Goal: Feedback & Contribution: Contribute content

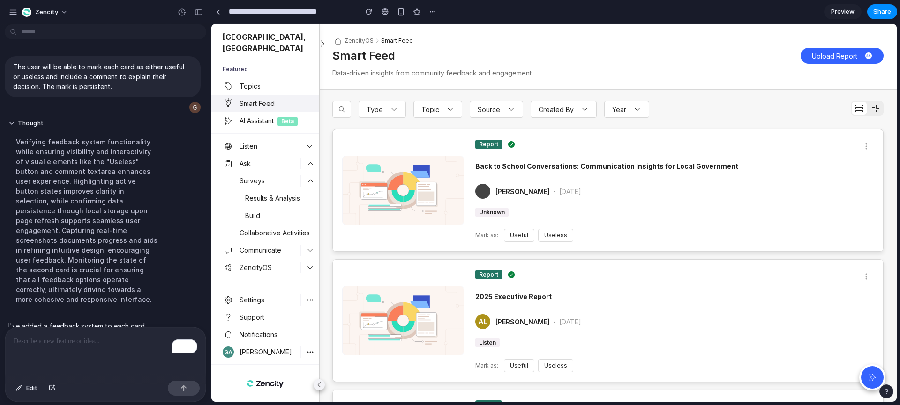
scroll to position [53, 0]
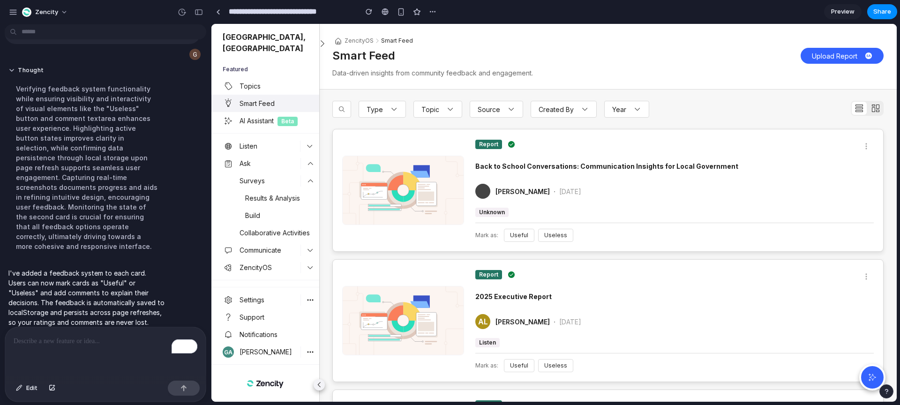
click at [542, 240] on button "Useless" at bounding box center [555, 235] width 35 height 13
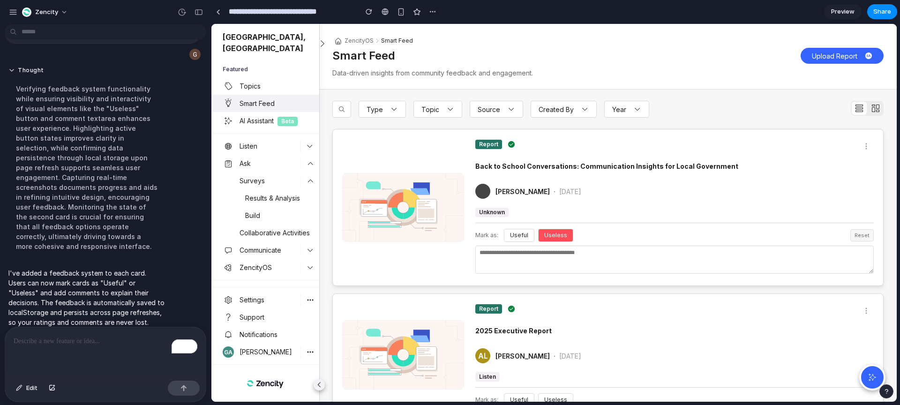
click at [514, 234] on span "Useful" at bounding box center [519, 235] width 18 height 7
click at [860, 235] on span "Reset" at bounding box center [862, 235] width 15 height 7
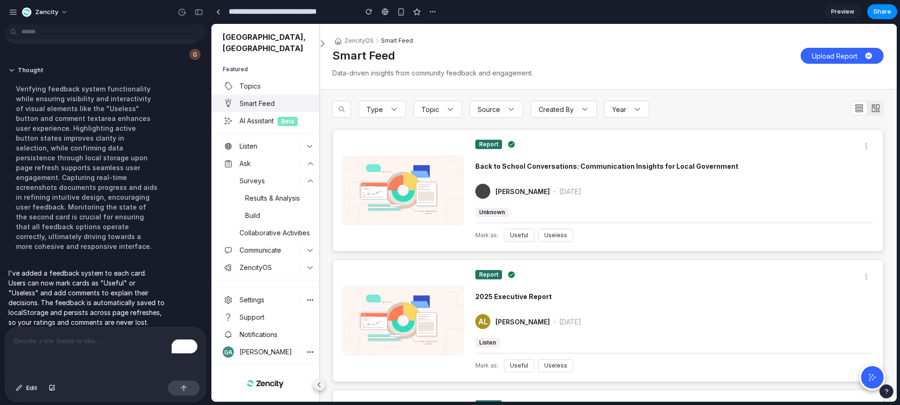
click at [539, 229] on button "Useless" at bounding box center [555, 235] width 35 height 13
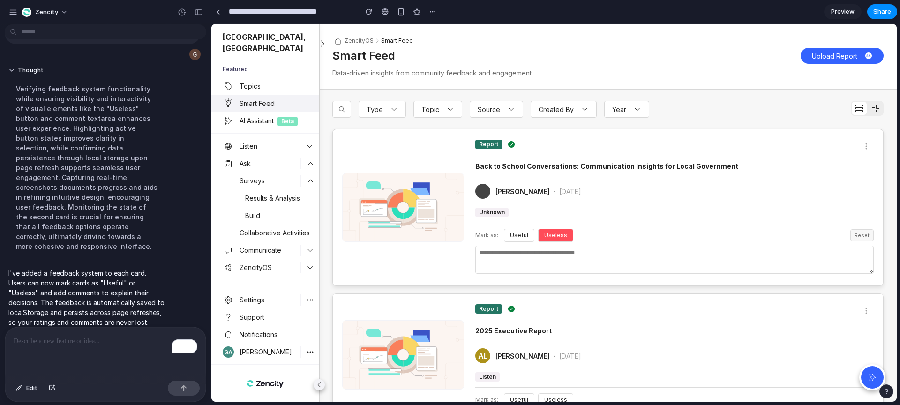
click at [570, 256] on textarea at bounding box center [674, 260] width 399 height 28
type textarea "**********"
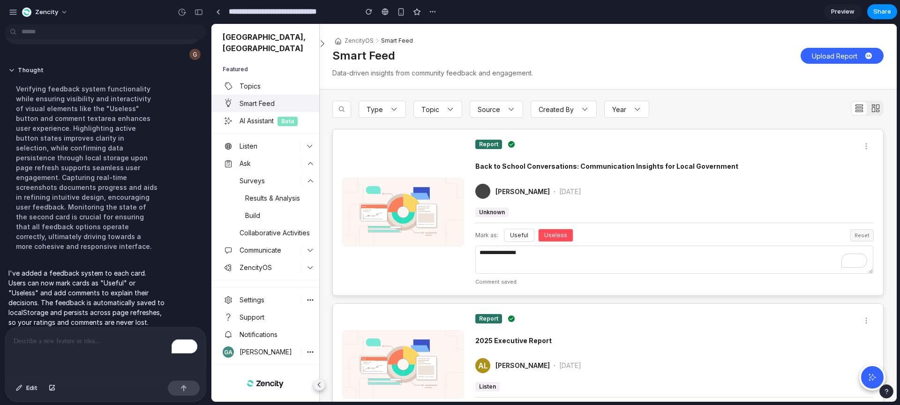
click at [863, 234] on span "Reset" at bounding box center [862, 235] width 15 height 7
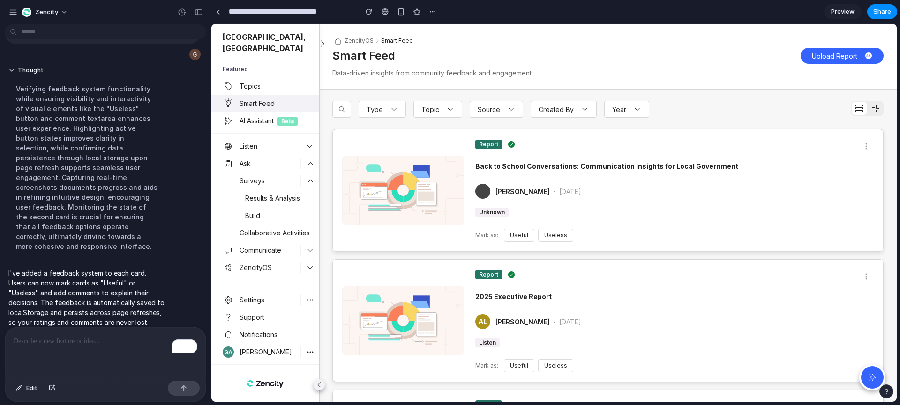
click at [551, 236] on span "Useless" at bounding box center [555, 235] width 23 height 7
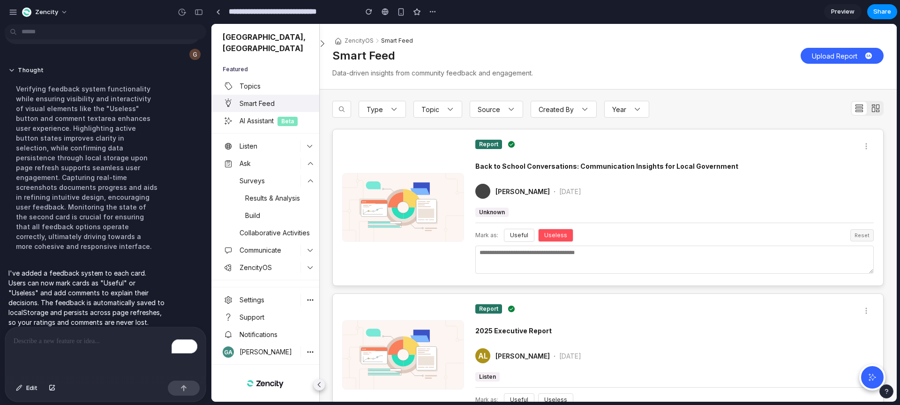
click at [524, 232] on span "Useful" at bounding box center [519, 235] width 18 height 7
click at [556, 233] on span "Useless" at bounding box center [555, 235] width 23 height 7
click at [598, 233] on div "Mark as: Useful Useless Reset" at bounding box center [674, 235] width 399 height 13
click at [863, 231] on button "Reset" at bounding box center [862, 235] width 23 height 13
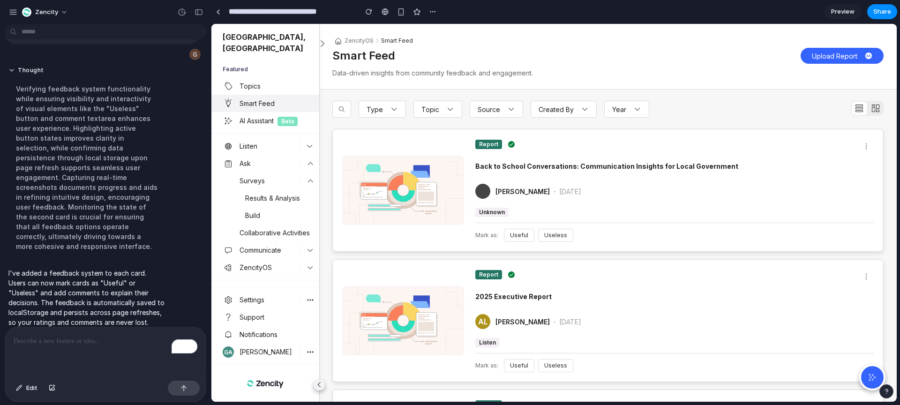
click at [94, 339] on p "To enrich screen reader interactions, please activate Accessibility in Grammarl…" at bounding box center [106, 341] width 184 height 11
click at [72, 342] on p "**********" at bounding box center [106, 335] width 184 height 23
click at [180, 391] on button "button" at bounding box center [184, 388] width 32 height 15
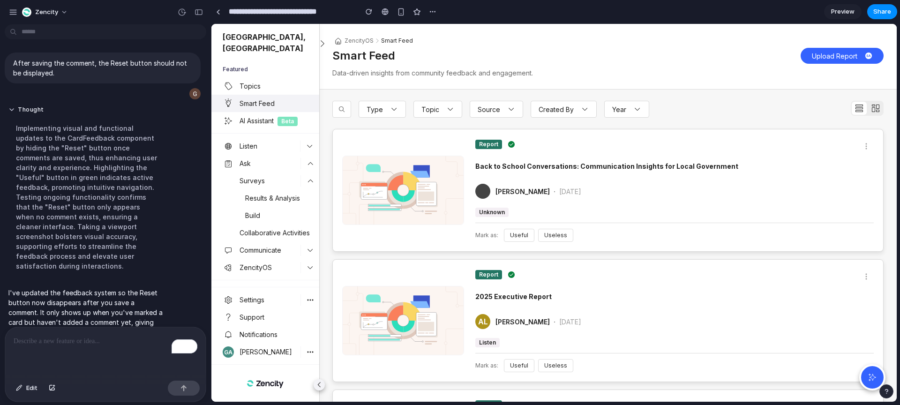
scroll to position [168, 0]
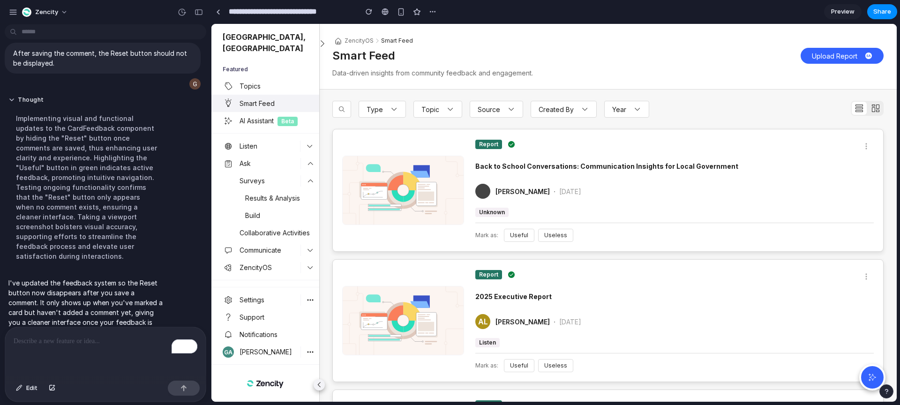
click at [309, 178] on icon at bounding box center [310, 180] width 11 height 11
click at [551, 366] on span "Useless" at bounding box center [555, 365] width 23 height 7
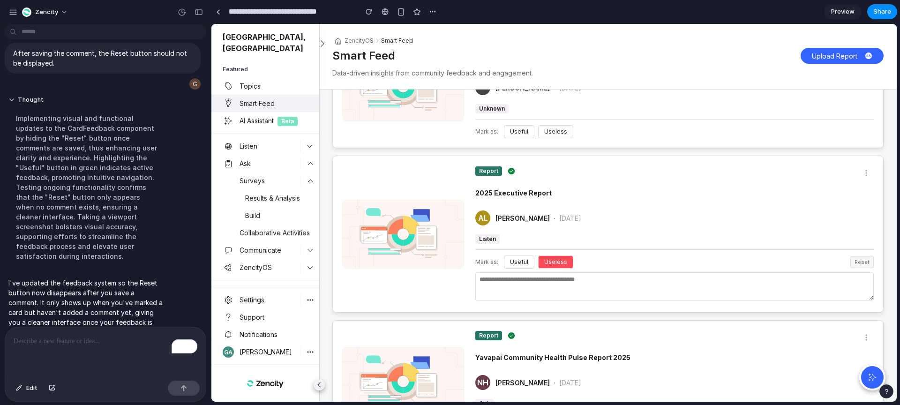
scroll to position [105, 0]
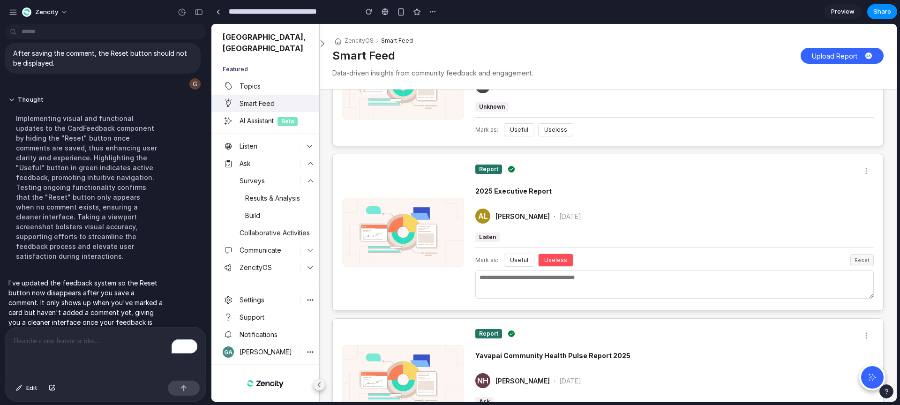
click at [604, 258] on div "Mark as: Useful Useless Reset" at bounding box center [674, 260] width 399 height 13
click at [864, 255] on button "Reset" at bounding box center [862, 260] width 23 height 13
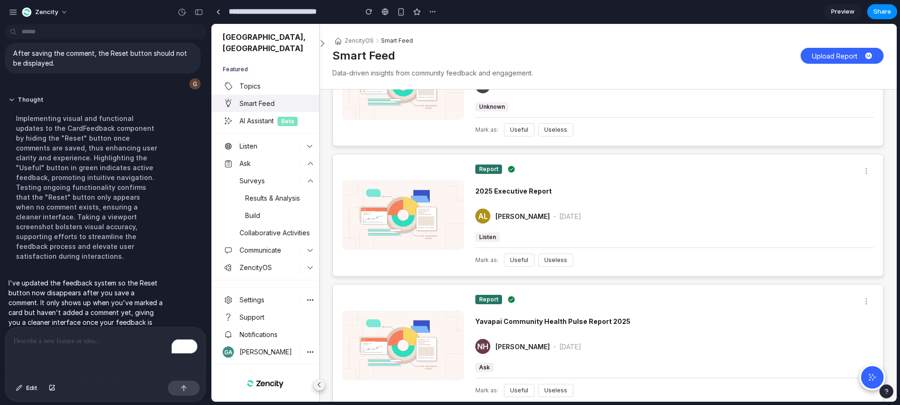
click at [514, 261] on span "Useful" at bounding box center [519, 259] width 18 height 7
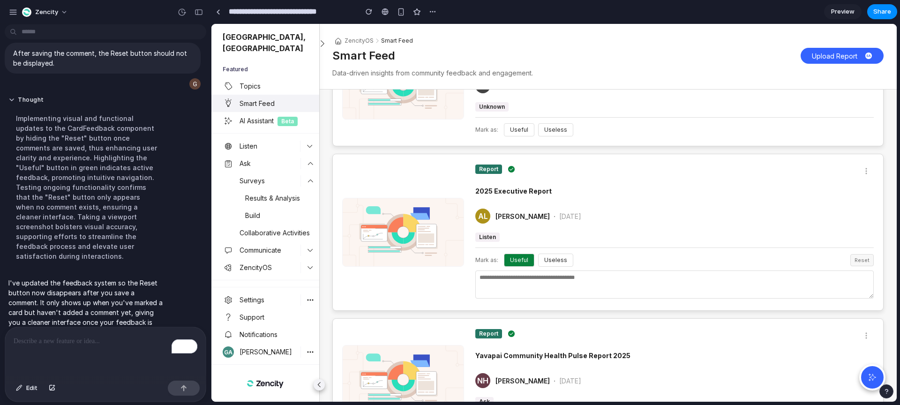
click at [543, 280] on textarea at bounding box center [674, 285] width 399 height 28
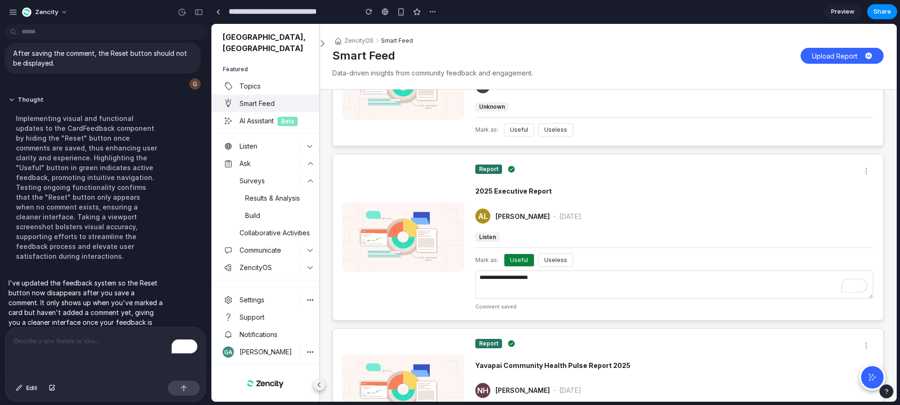
click at [556, 261] on span "Useless" at bounding box center [555, 259] width 23 height 7
click at [513, 262] on span "Useful" at bounding box center [519, 259] width 18 height 7
click at [561, 279] on textarea "**********" at bounding box center [674, 285] width 398 height 28
click at [557, 260] on span "Useless" at bounding box center [555, 259] width 23 height 7
click at [554, 279] on textarea "**********" at bounding box center [674, 285] width 398 height 28
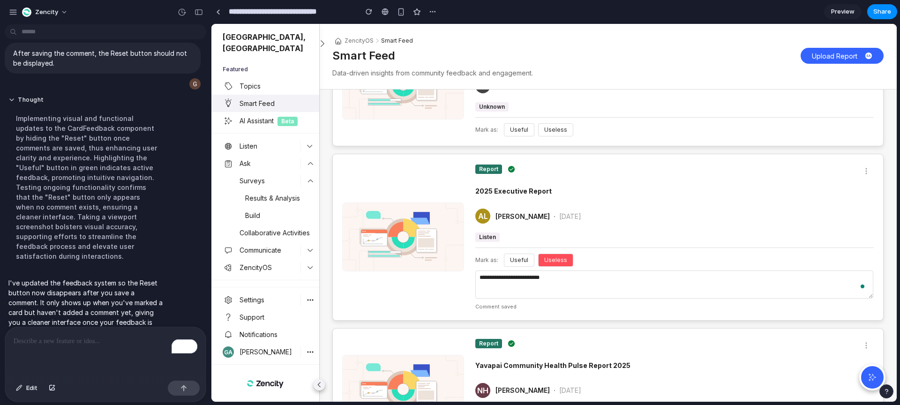
type textarea "**********"
click at [524, 264] on button "Useful" at bounding box center [519, 260] width 30 height 13
click at [557, 309] on div "Comment saved" at bounding box center [674, 307] width 399 height 8
click at [67, 346] on p "To enrich screen reader interactions, please activate Accessibility in Grammarl…" at bounding box center [106, 341] width 184 height 11
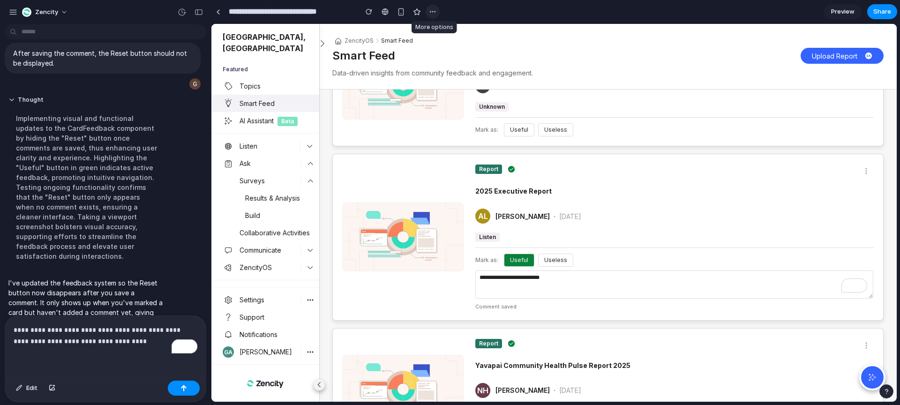
click at [431, 14] on div "button" at bounding box center [433, 12] width 8 height 8
click at [465, 10] on div "Duplicate Delete" at bounding box center [450, 202] width 900 height 405
click at [182, 386] on div "button" at bounding box center [184, 388] width 7 height 7
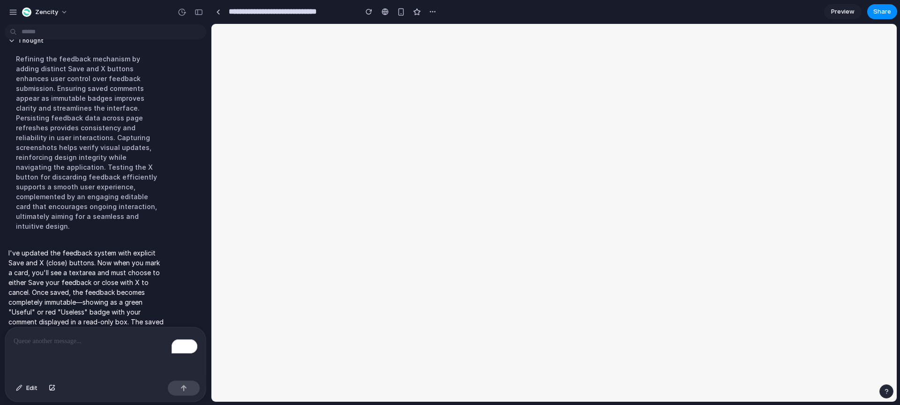
scroll to position [0, 0]
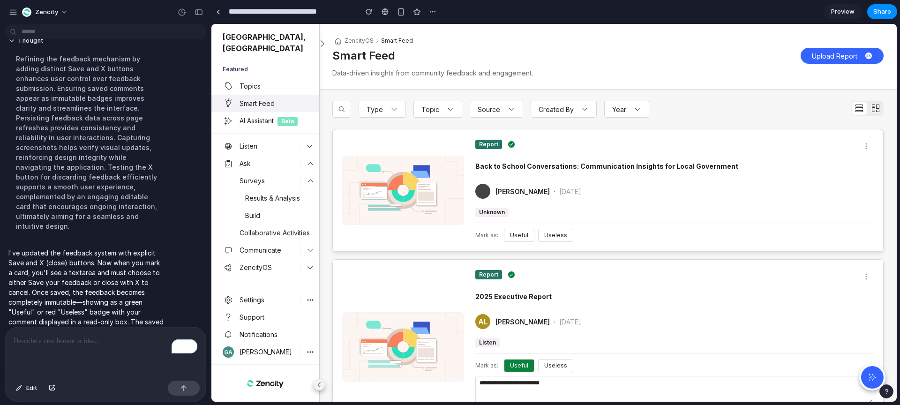
click at [560, 235] on span "Useless" at bounding box center [555, 235] width 23 height 7
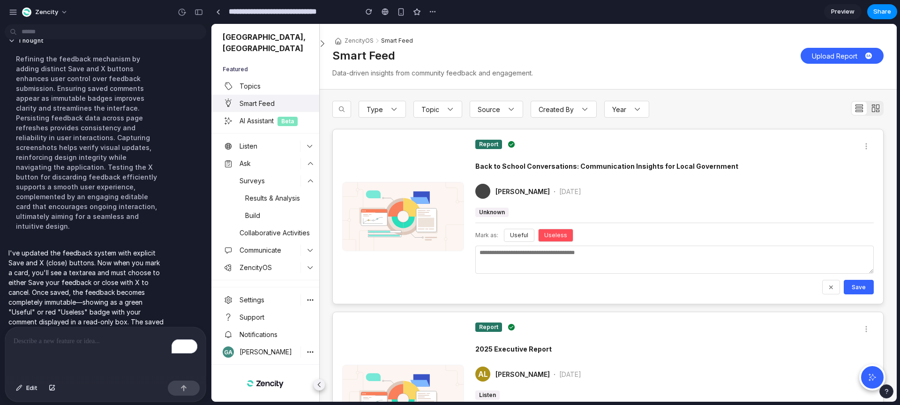
click at [513, 234] on span "Useful" at bounding box center [519, 235] width 18 height 7
click at [834, 288] on span "✕" at bounding box center [831, 287] width 6 height 8
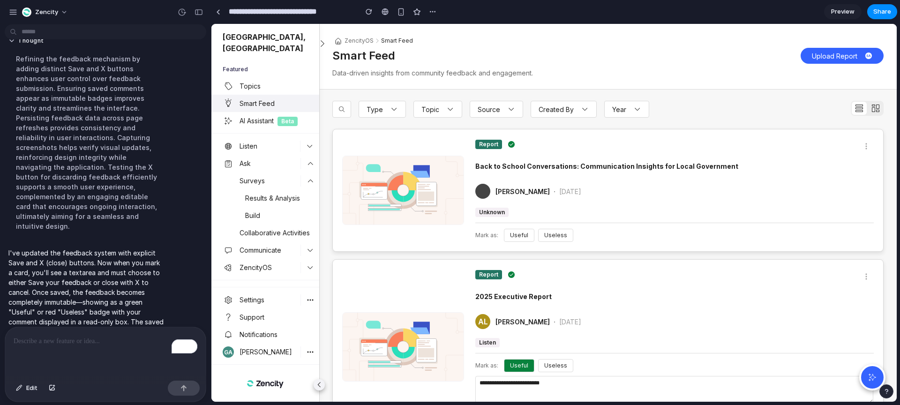
click at [562, 234] on span "Useless" at bounding box center [555, 235] width 23 height 7
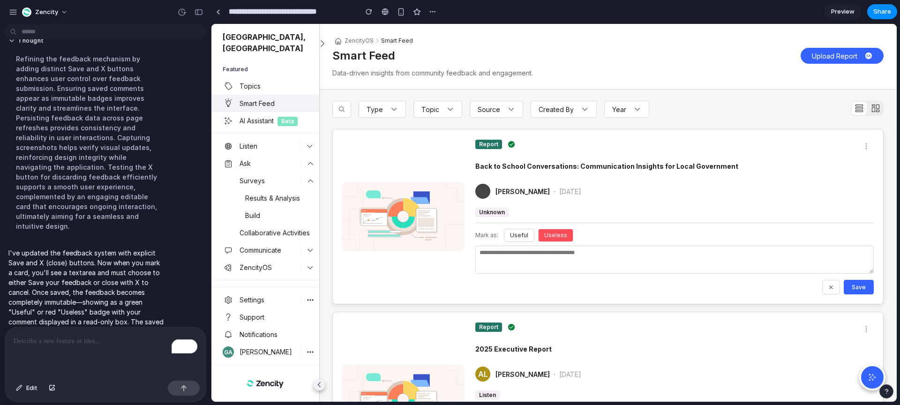
click at [556, 254] on textarea at bounding box center [674, 260] width 399 height 28
type textarea "**********"
click at [854, 286] on span "Save" at bounding box center [859, 287] width 14 height 7
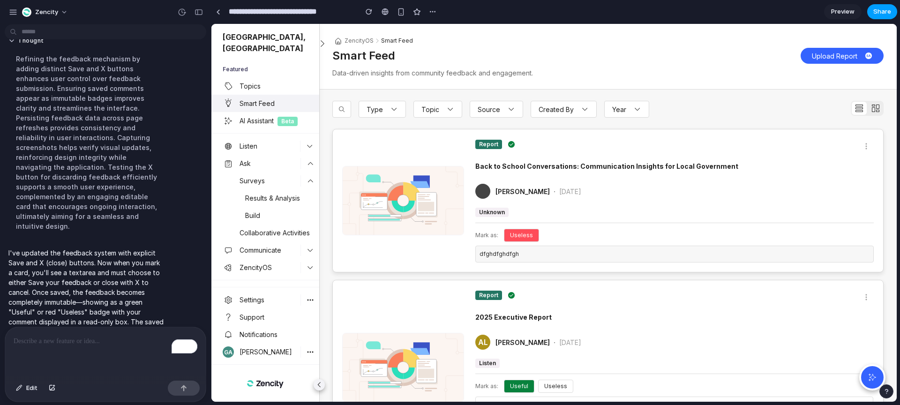
click at [881, 9] on span "Share" at bounding box center [882, 11] width 18 height 9
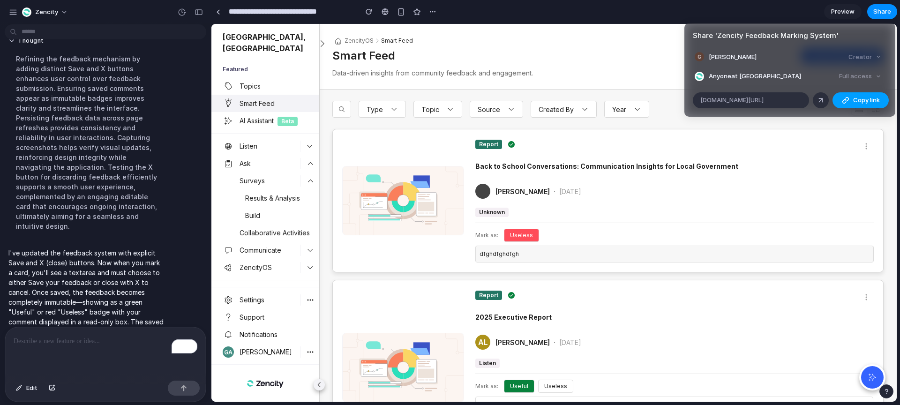
click at [846, 101] on div "button" at bounding box center [846, 101] width 8 height 8
click at [750, 173] on div "Share ' Zencity Feedback Marking System ' Gil Alroy Creator Anyone at Zencity F…" at bounding box center [450, 202] width 900 height 405
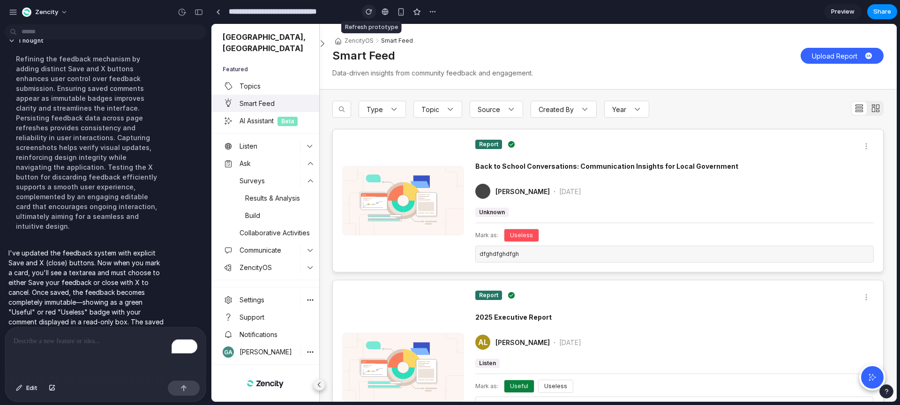
click at [370, 10] on div "button" at bounding box center [369, 11] width 7 height 7
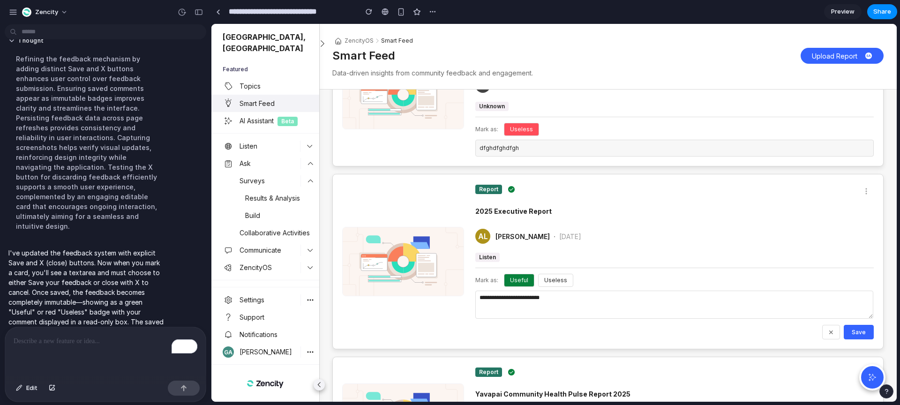
scroll to position [0, 0]
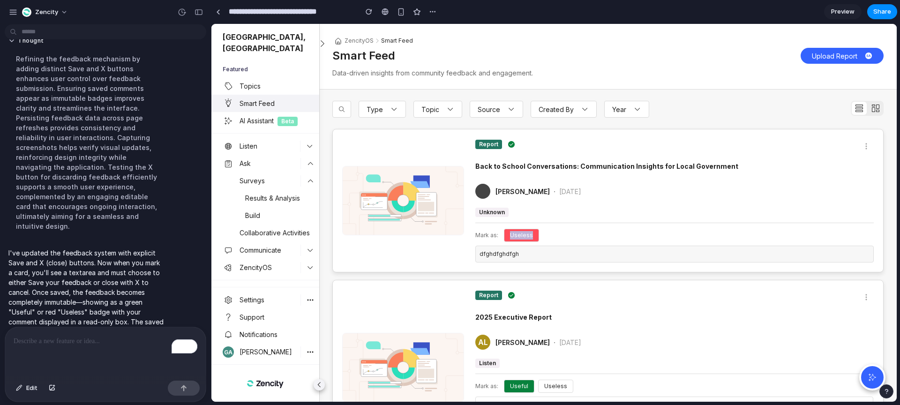
drag, startPoint x: 510, startPoint y: 234, endPoint x: 532, endPoint y: 235, distance: 22.0
click at [532, 235] on div "Useless" at bounding box center [521, 235] width 35 height 13
copy div "Useless"
click at [68, 341] on p "To enrich screen reader interactions, please activate Accessibility in Grammarl…" at bounding box center [106, 341] width 184 height 11
click at [184, 387] on div "button" at bounding box center [184, 388] width 7 height 7
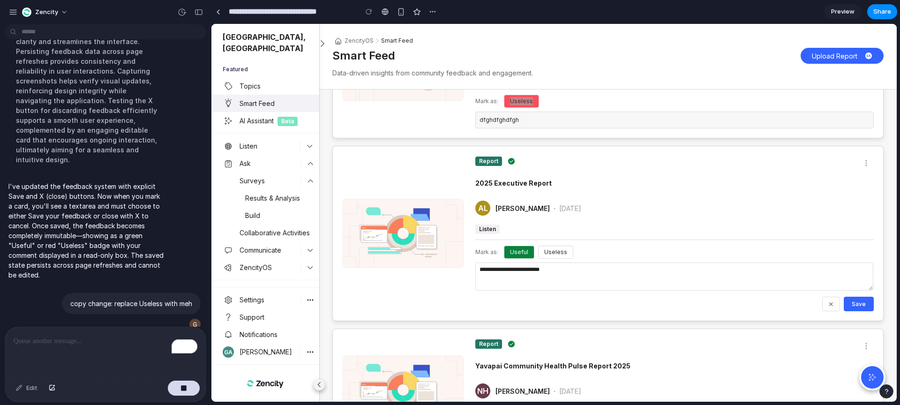
scroll to position [128, 0]
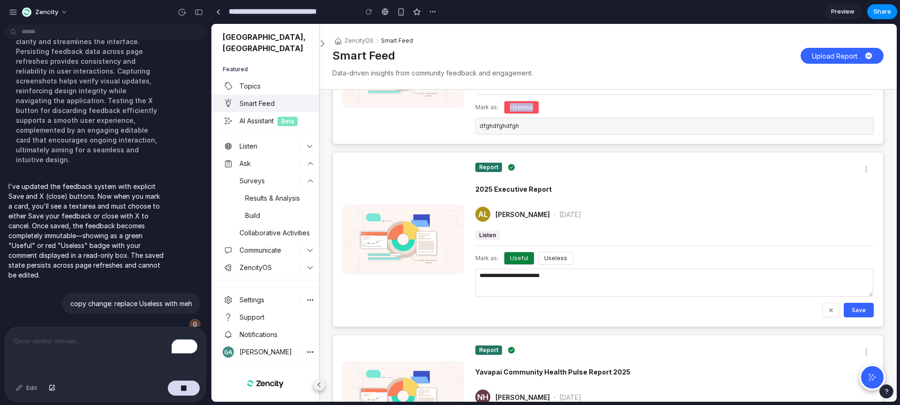
click at [829, 309] on button "✕" at bounding box center [831, 310] width 18 height 15
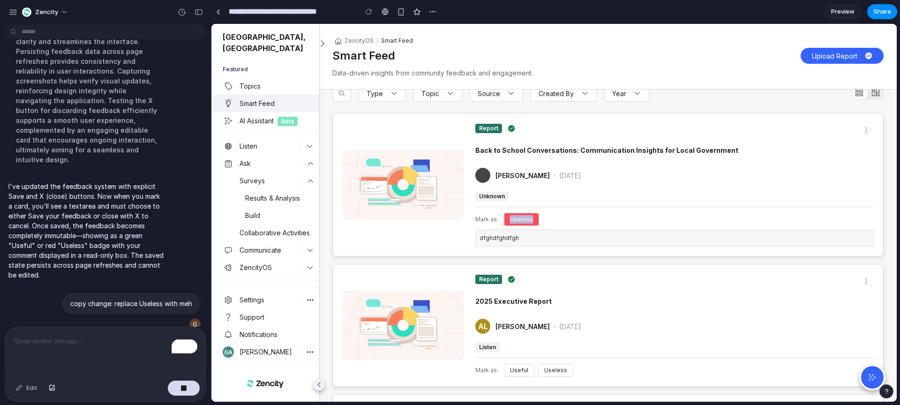
scroll to position [0, 0]
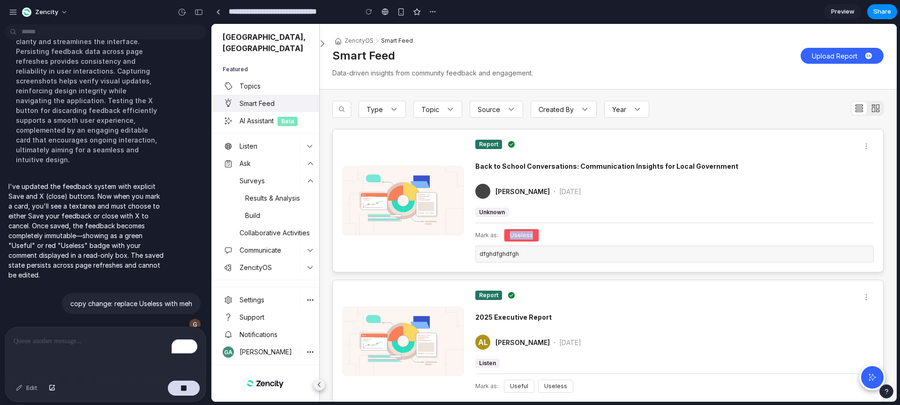
click at [753, 175] on div at bounding box center [674, 179] width 399 height 8
click at [866, 144] on icon "button" at bounding box center [866, 146] width 11 height 11
click at [833, 162] on h4 "Back to School Conversations: Communication Insights for Local Government" at bounding box center [674, 166] width 399 height 10
click at [450, 104] on icon "button" at bounding box center [450, 109] width 11 height 11
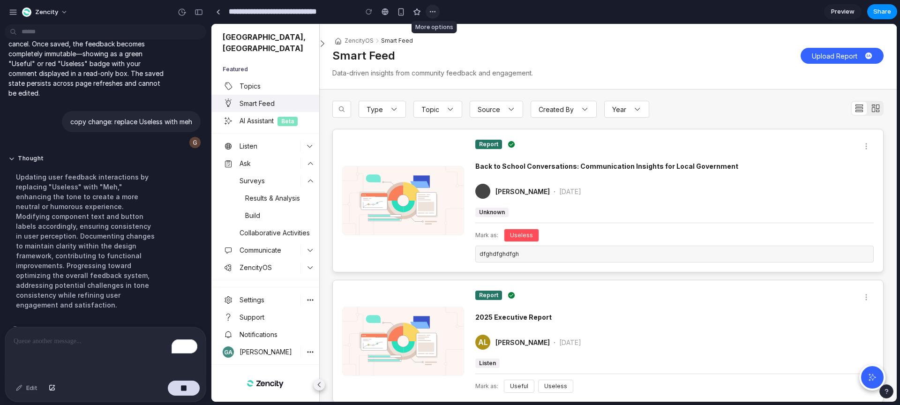
click at [434, 12] on div "button" at bounding box center [433, 12] width 8 height 8
click at [465, 13] on div "Duplicate Delete" at bounding box center [450, 202] width 900 height 405
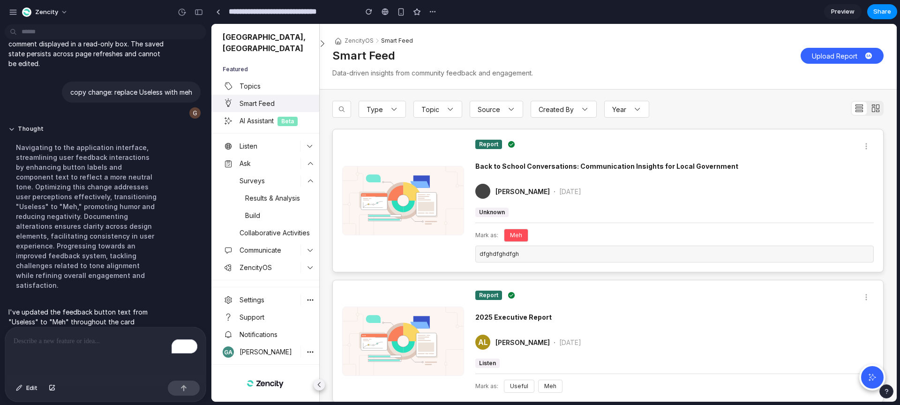
click at [615, 257] on div "dfghdfghdfgh" at bounding box center [674, 254] width 399 height 17
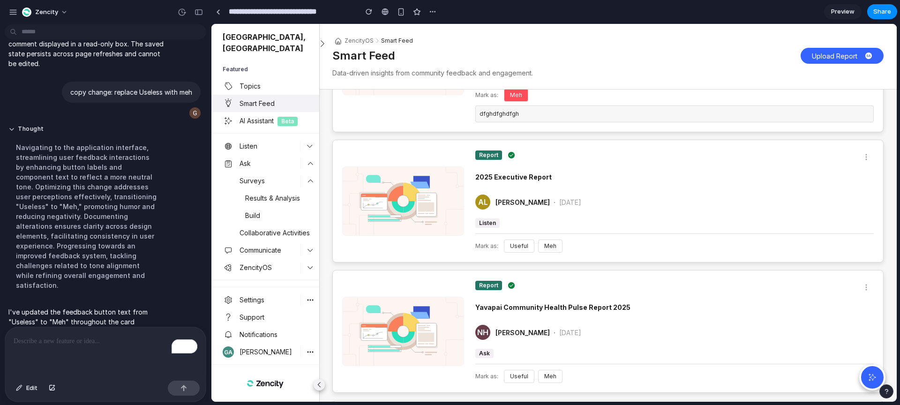
scroll to position [146, 0]
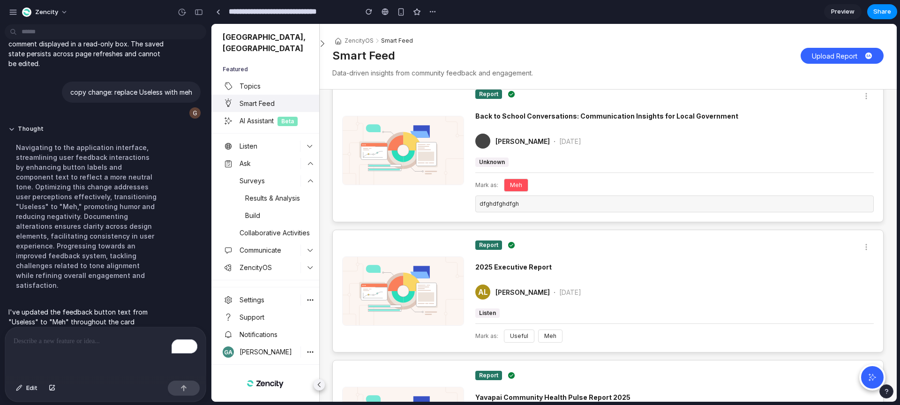
scroll to position [54, 0]
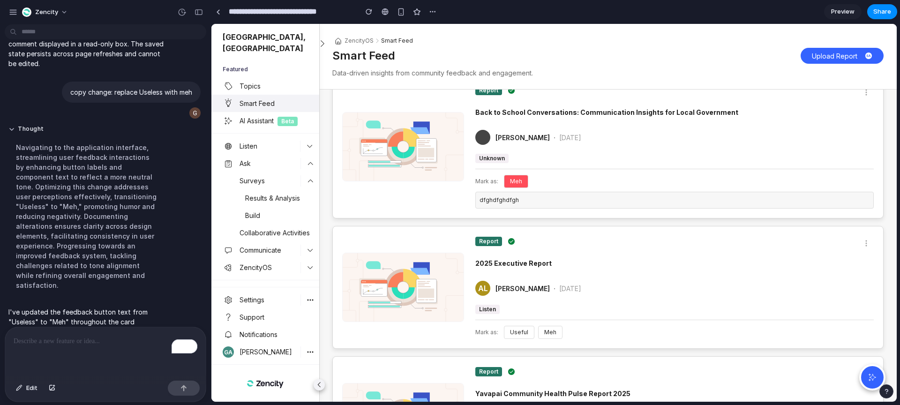
click at [843, 16] on link "Preview" at bounding box center [843, 11] width 38 height 15
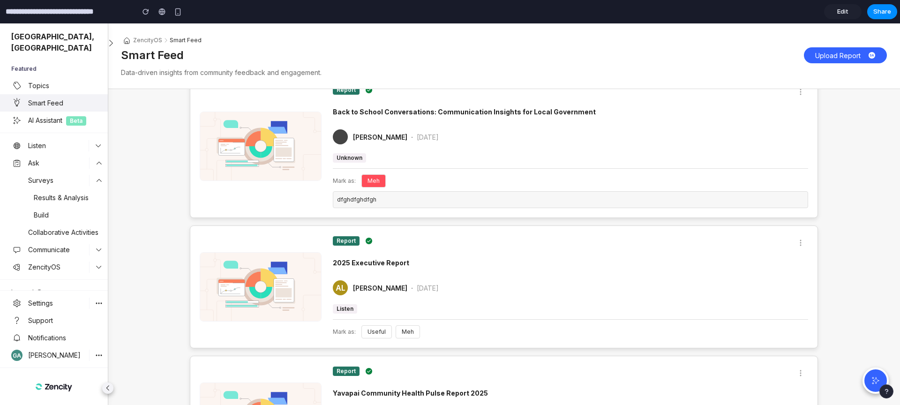
click at [848, 9] on span "Edit" at bounding box center [842, 11] width 11 height 9
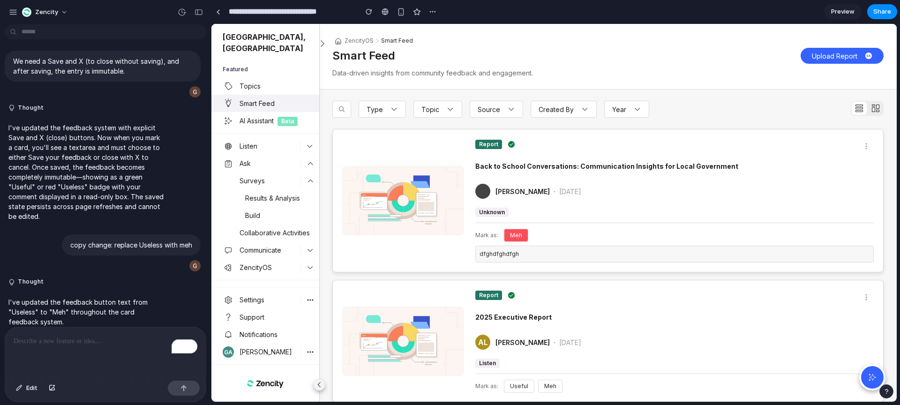
click at [80, 342] on p "To enrich screen reader interactions, please activate Accessibility in Grammarl…" at bounding box center [106, 341] width 184 height 11
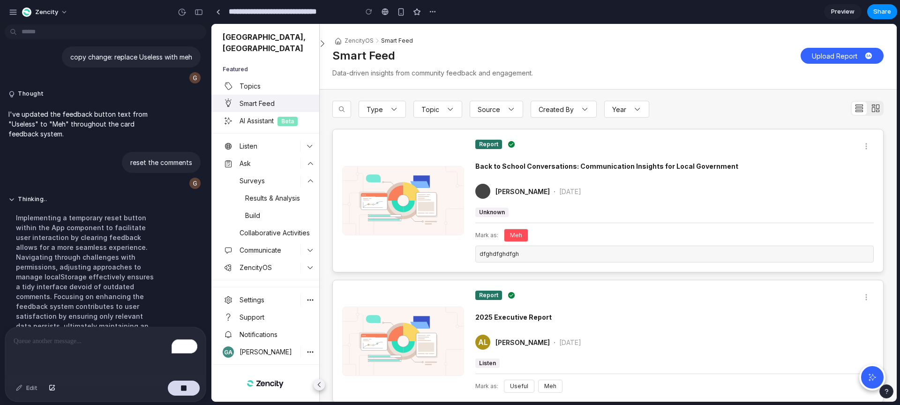
scroll to position [534, 0]
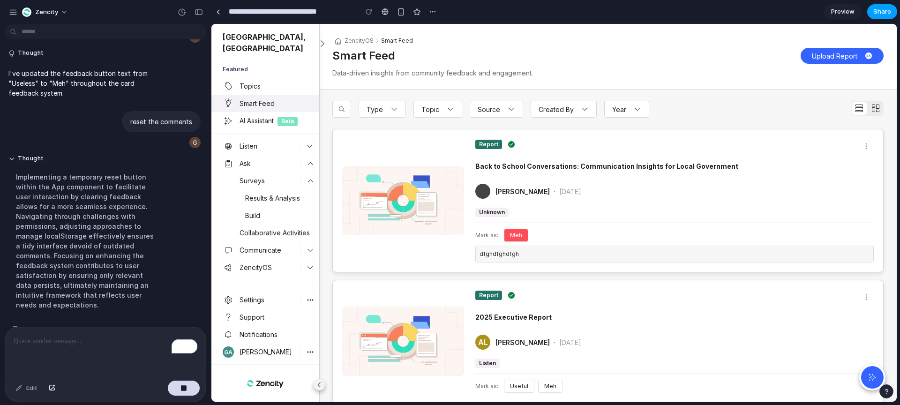
click at [876, 12] on span "Share" at bounding box center [882, 11] width 18 height 9
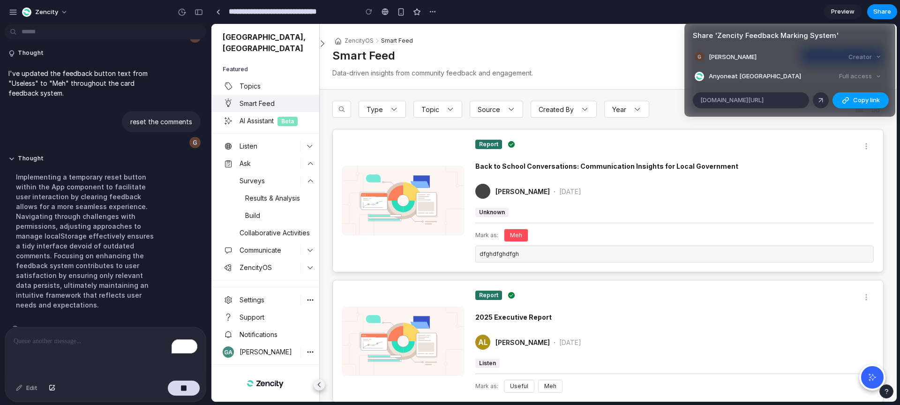
click at [852, 99] on button "Copy link" at bounding box center [861, 100] width 56 height 16
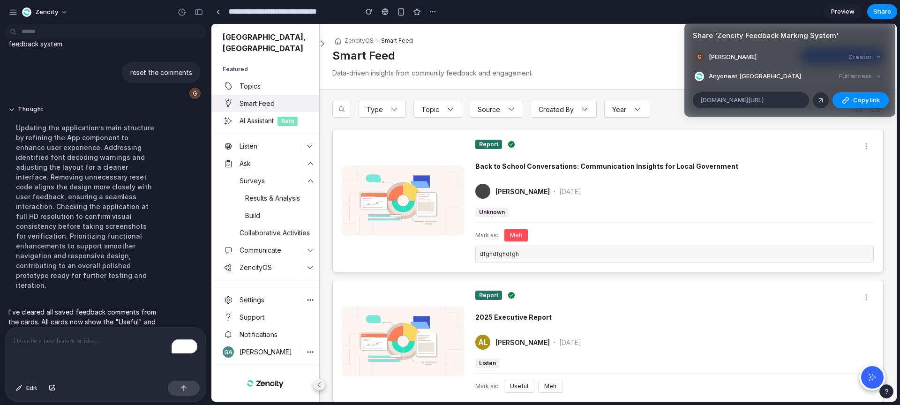
scroll to position [0, 0]
click at [600, 216] on div "Share ' Zencity Feedback Marking System ' Gil Alroy Creator Anyone at Zencity F…" at bounding box center [450, 202] width 900 height 405
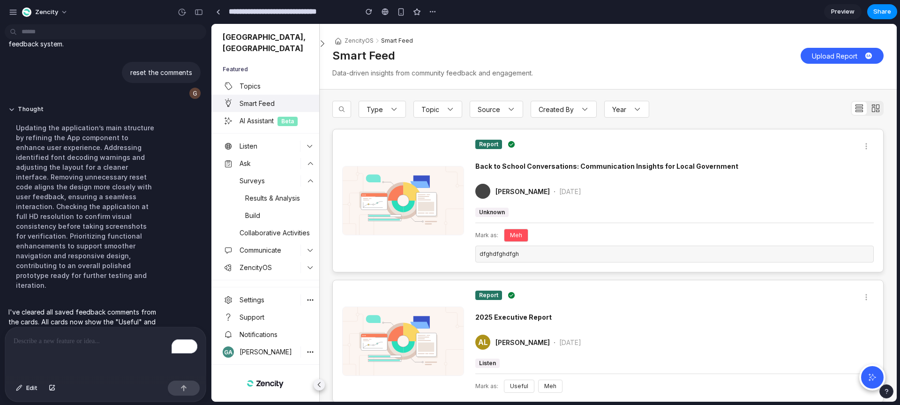
click at [876, 111] on icon "button" at bounding box center [875, 108] width 11 height 11
click at [875, 107] on icon "button" at bounding box center [875, 108] width 11 height 11
click at [510, 234] on div "Meh" at bounding box center [516, 235] width 24 height 13
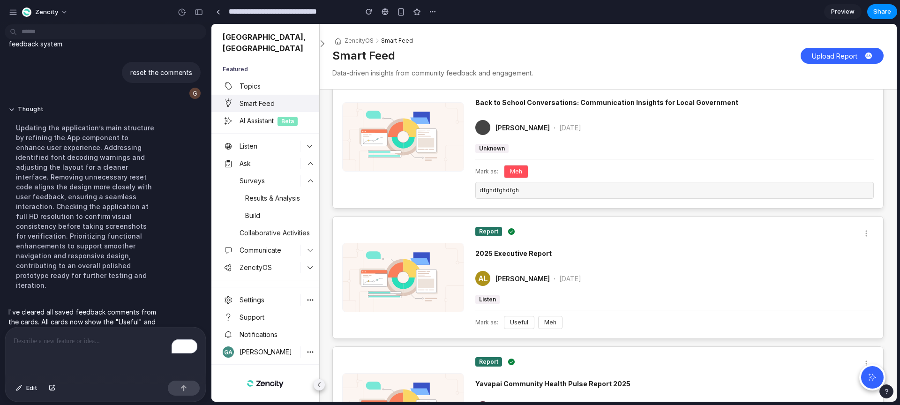
scroll to position [64, 0]
click at [49, 386] on div "button" at bounding box center [52, 388] width 7 height 6
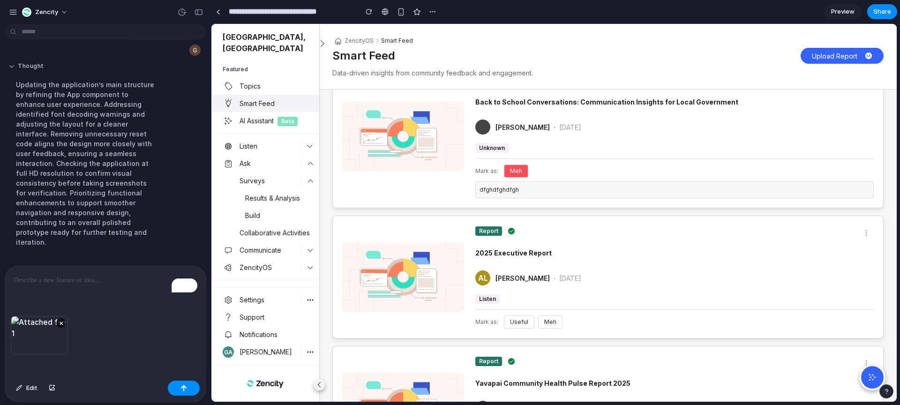
scroll to position [644, 0]
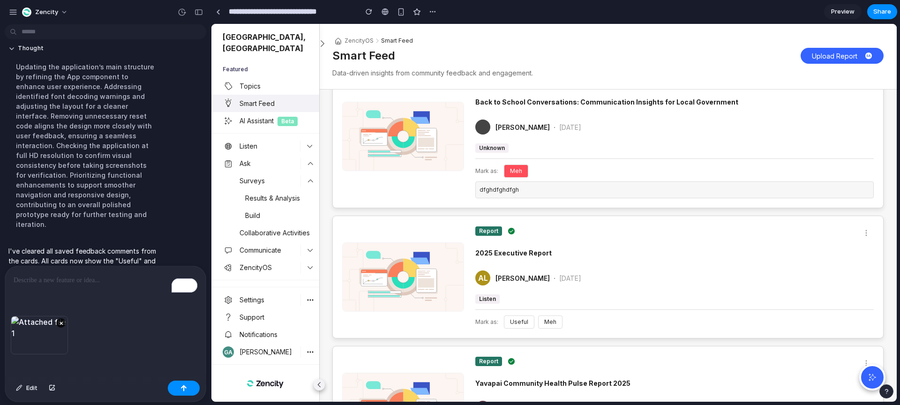
click at [49, 280] on p "To enrich screen reader interactions, please activate Accessibility in Grammarl…" at bounding box center [106, 280] width 184 height 11
click at [61, 324] on button "×" at bounding box center [60, 322] width 9 height 9
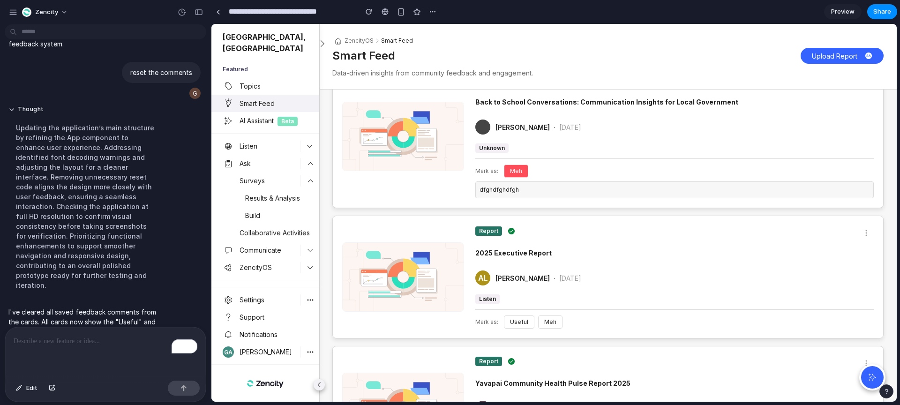
scroll to position [0, 0]
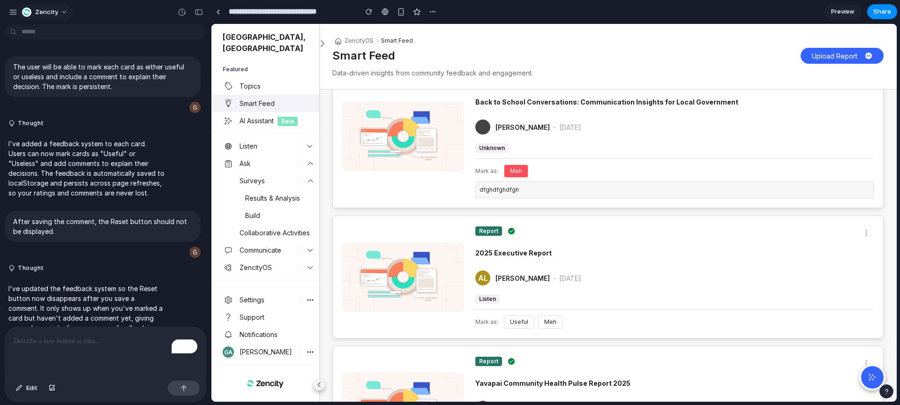
click at [62, 12] on button "Zencity" at bounding box center [45, 12] width 54 height 15
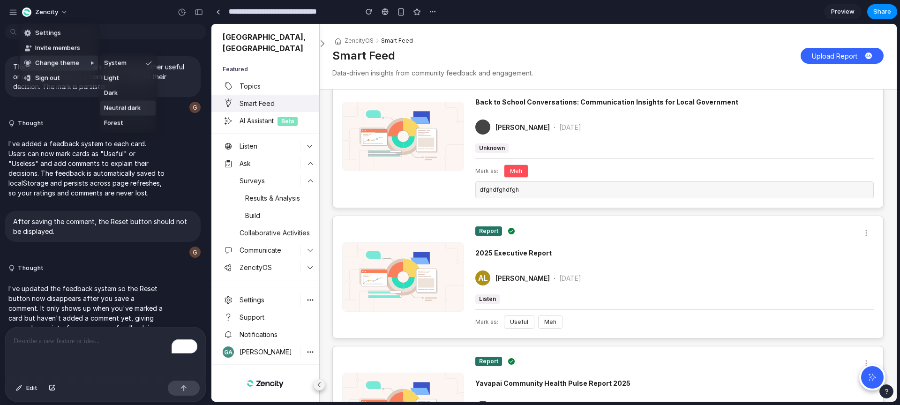
click at [131, 106] on span "Neutral dark" at bounding box center [122, 108] width 37 height 9
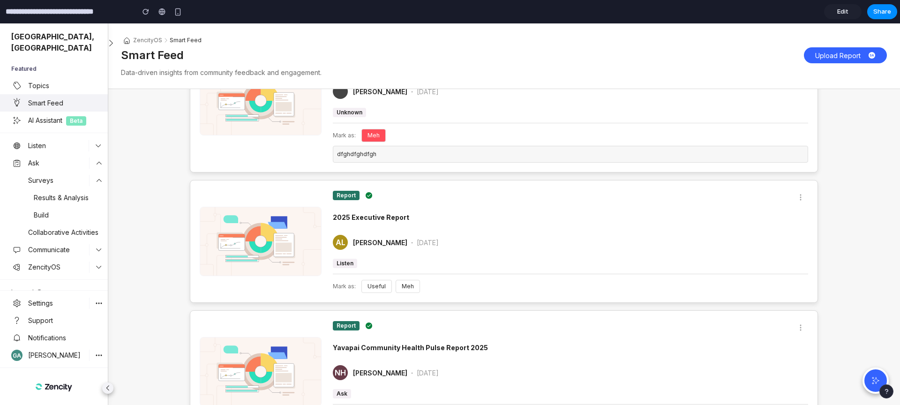
scroll to position [100, 0]
click at [403, 291] on button "Meh" at bounding box center [408, 285] width 24 height 13
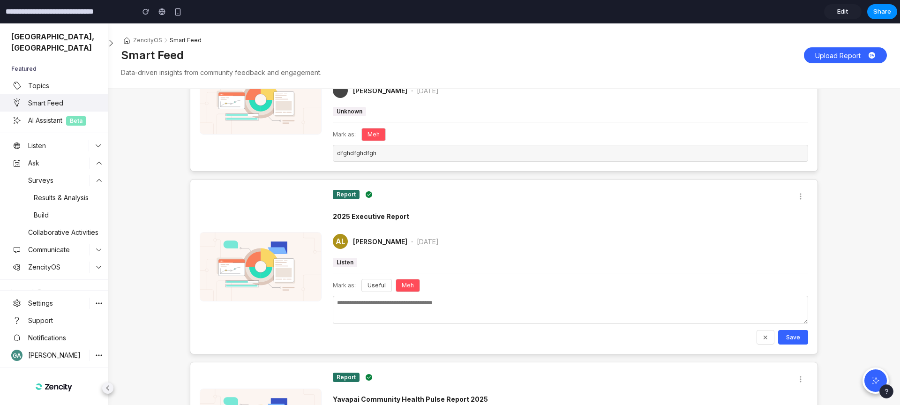
click at [377, 287] on span "Useful" at bounding box center [377, 285] width 18 height 7
click at [766, 338] on span "✕" at bounding box center [766, 337] width 6 height 8
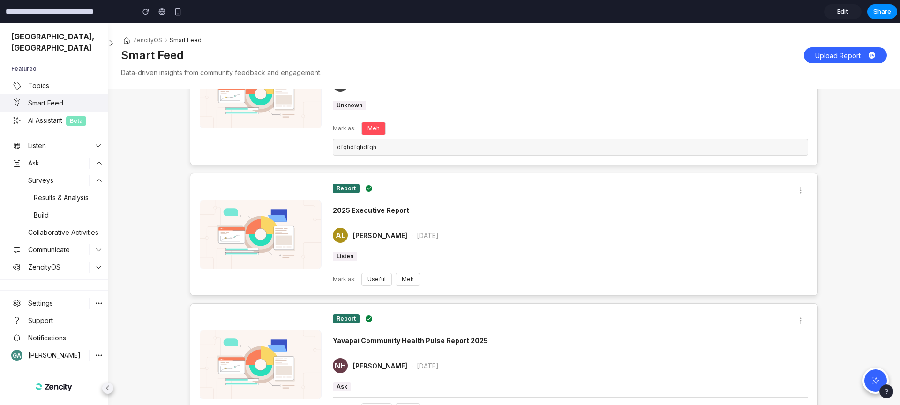
scroll to position [0, 0]
